Goal: Information Seeking & Learning: Find specific page/section

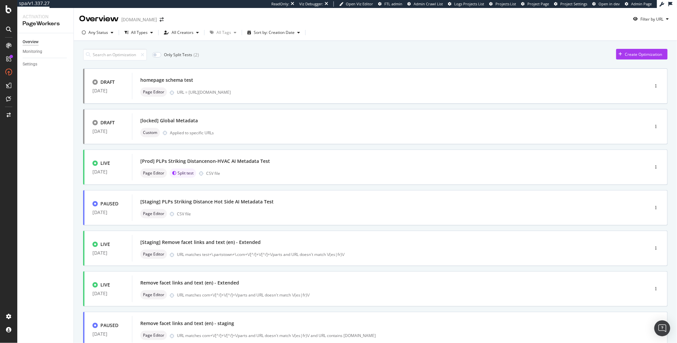
drag, startPoint x: 80, startPoint y: 98, endPoint x: 33, endPoint y: 74, distance: 52.6
click at [76, 96] on div "Only Split Tests ( 2 ) Create Optimization DRAFT [DATE] homepage schema test Pa…" at bounding box center [375, 276] width 603 height 471
click at [37, 87] on div "LogAnalyzer" at bounding box center [38, 86] width 26 height 7
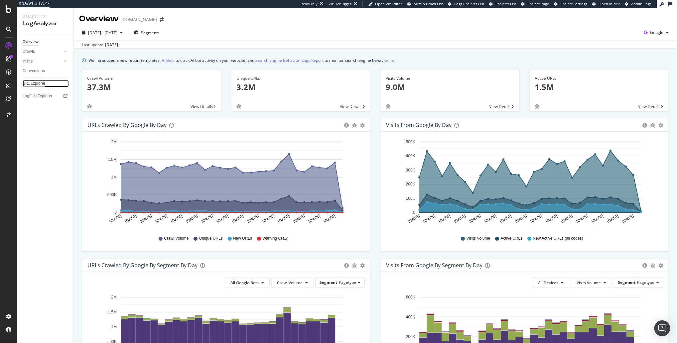
click at [43, 81] on div "URL Explorer" at bounding box center [34, 83] width 23 height 7
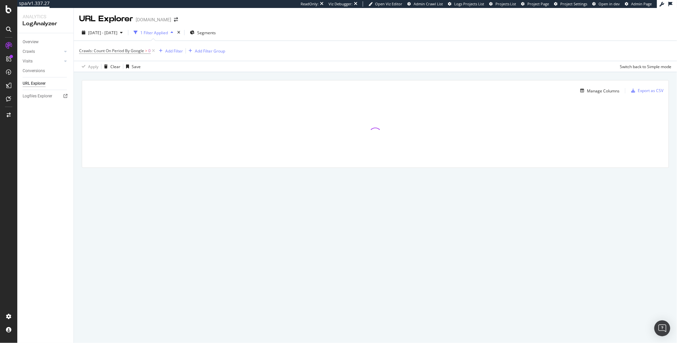
click at [140, 36] on div "button" at bounding box center [135, 32] width 9 height 9
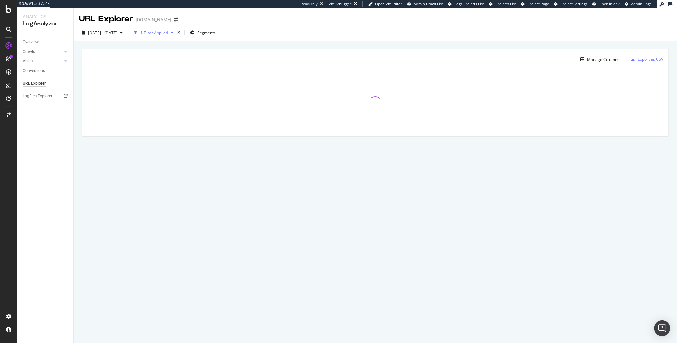
drag, startPoint x: 164, startPoint y: 33, endPoint x: 169, endPoint y: 33, distance: 4.7
click at [164, 33] on div "1 Filter Applied" at bounding box center [154, 33] width 28 height 6
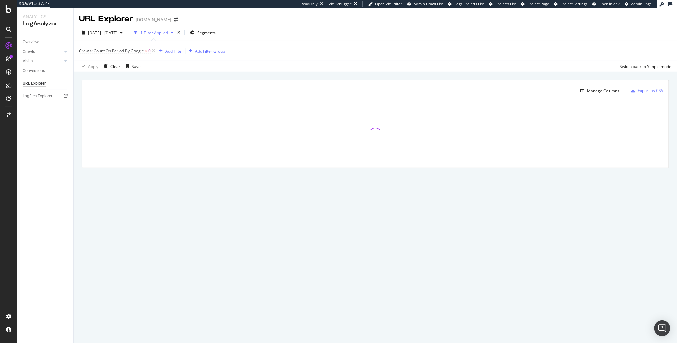
drag, startPoint x: 183, startPoint y: 48, endPoint x: 181, endPoint y: 51, distance: 3.8
click at [183, 48] on div "Add Filter Add Filter Group" at bounding box center [190, 51] width 69 height 8
click at [179, 52] on div "Add Filter" at bounding box center [174, 51] width 18 height 6
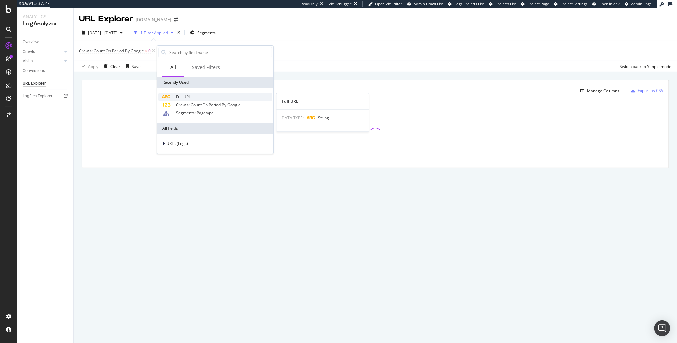
click at [187, 94] on span "Full URL" at bounding box center [183, 97] width 15 height 6
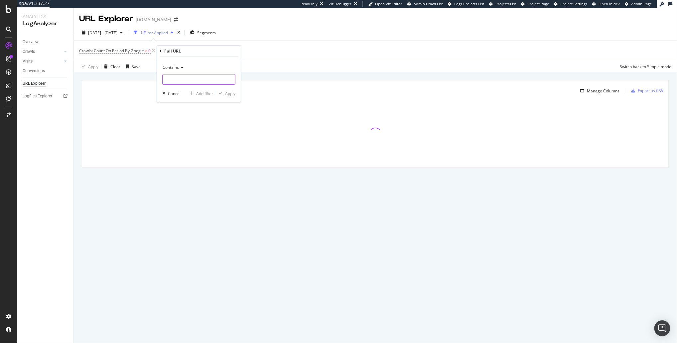
click at [186, 82] on input "text" at bounding box center [199, 79] width 72 height 11
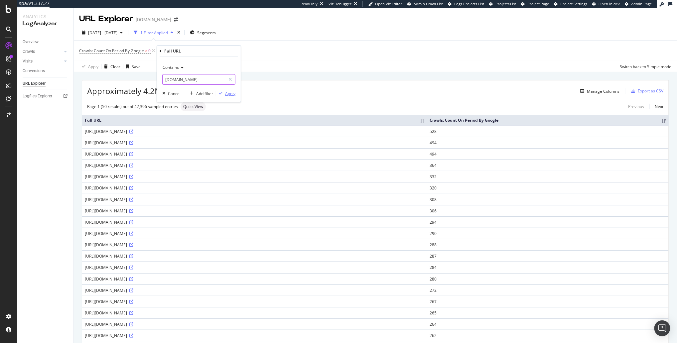
type input "[DOMAIN_NAME]"
click at [226, 93] on div "Apply" at bounding box center [230, 94] width 10 height 6
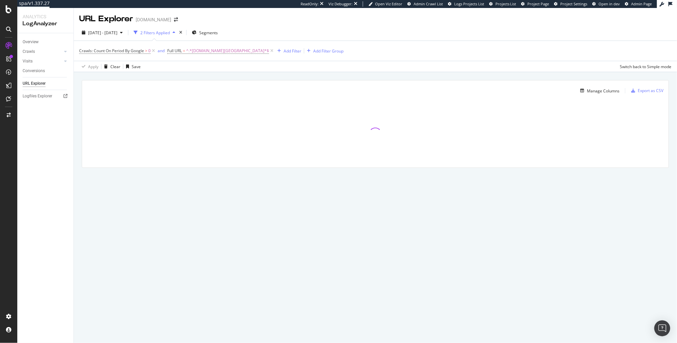
click at [212, 76] on div "Manage Columns Export as CSV Full URL Crawls: Count On Period By Google" at bounding box center [375, 131] width 603 height 119
click at [203, 80] on div "Manage Columns Export as CSV" at bounding box center [375, 88] width 586 height 16
click at [159, 75] on div "Manage Columns Export as CSV Full URL Crawls: Count On Period By Google" at bounding box center [375, 131] width 603 height 119
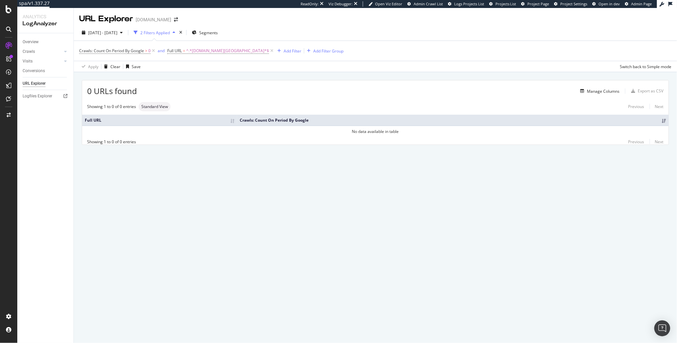
drag, startPoint x: 146, startPoint y: 80, endPoint x: 140, endPoint y: 73, distance: 9.6
click at [146, 80] on div "0 URLs found Manage Columns Export as CSV" at bounding box center [375, 88] width 586 height 16
click at [108, 34] on span "[DATE] - [DATE]" at bounding box center [102, 33] width 29 height 6
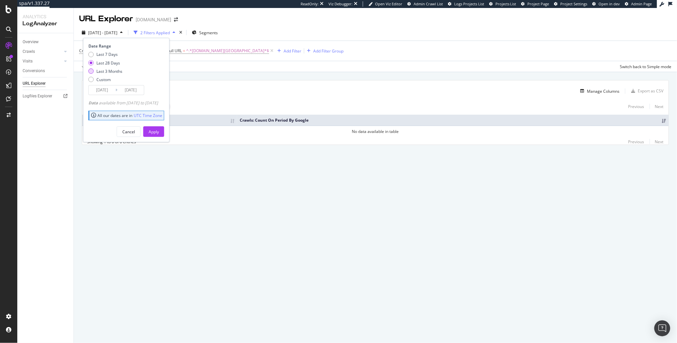
click at [115, 69] on div "Last 3 Months" at bounding box center [109, 71] width 26 height 6
type input "[DATE]"
click at [159, 134] on div "Apply" at bounding box center [154, 132] width 10 height 10
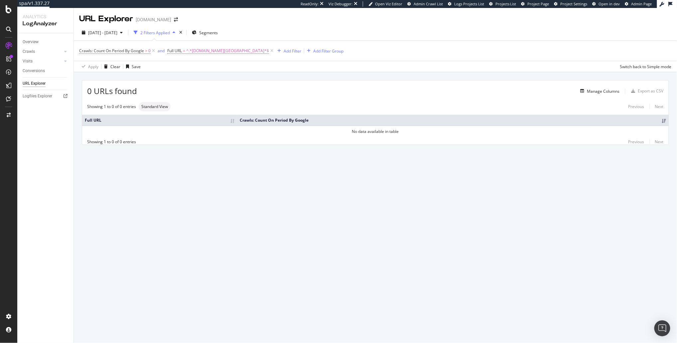
click at [218, 82] on div "0 URLs found Manage Columns Export as CSV" at bounding box center [375, 88] width 586 height 16
